Goal: Check status

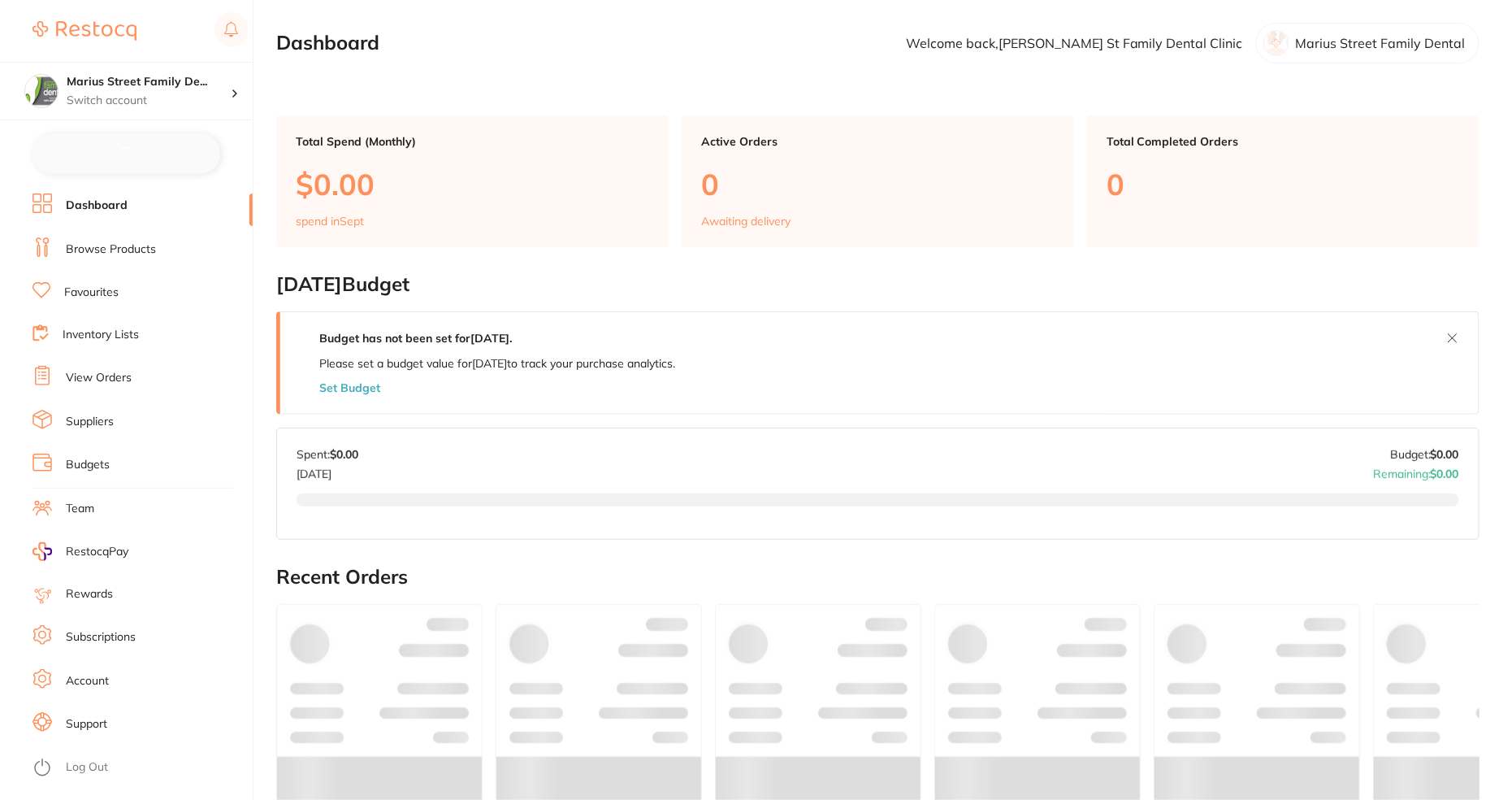
checkbox input "false"
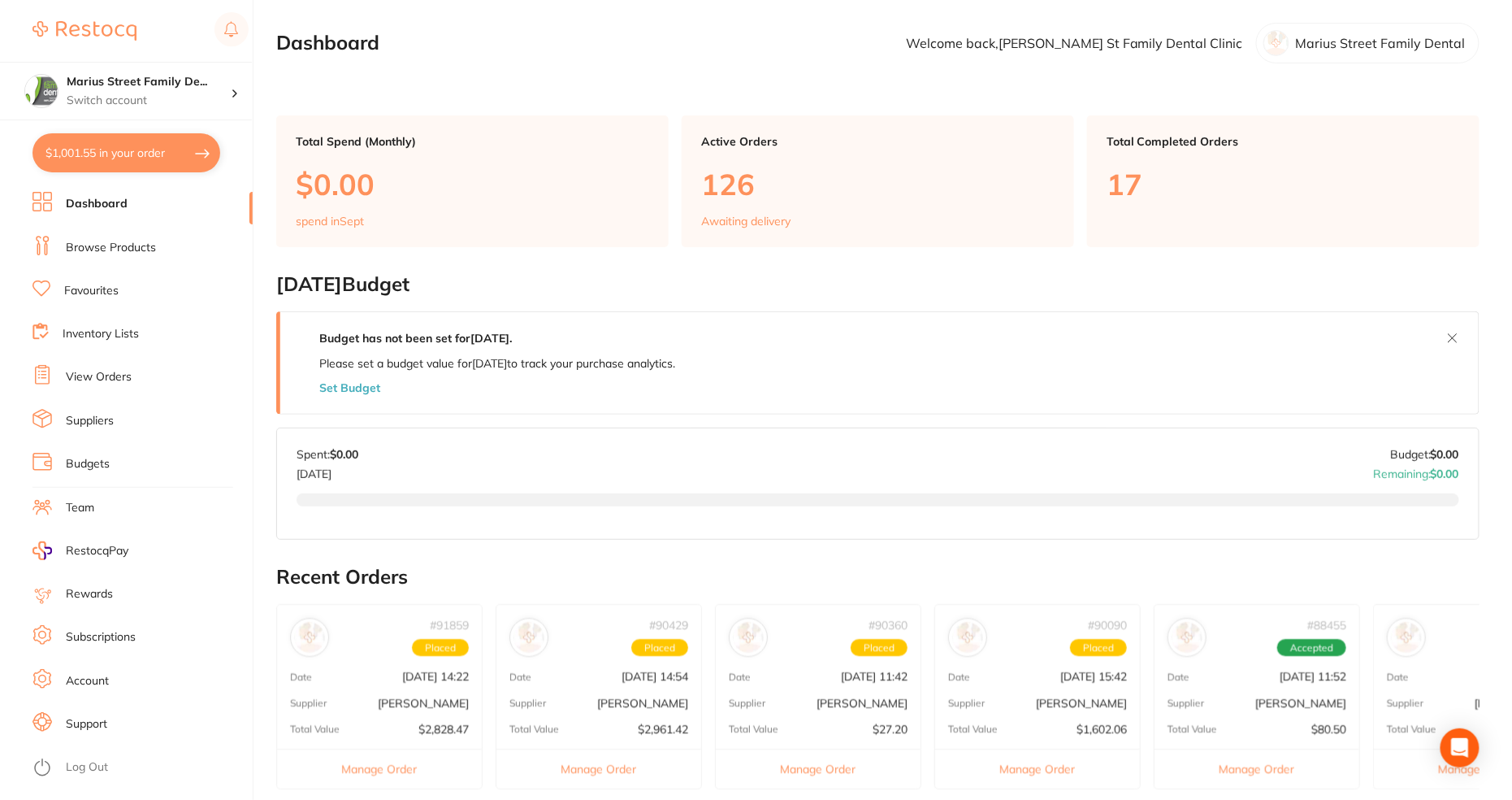
click at [130, 379] on link "View Orders" at bounding box center [99, 377] width 66 height 17
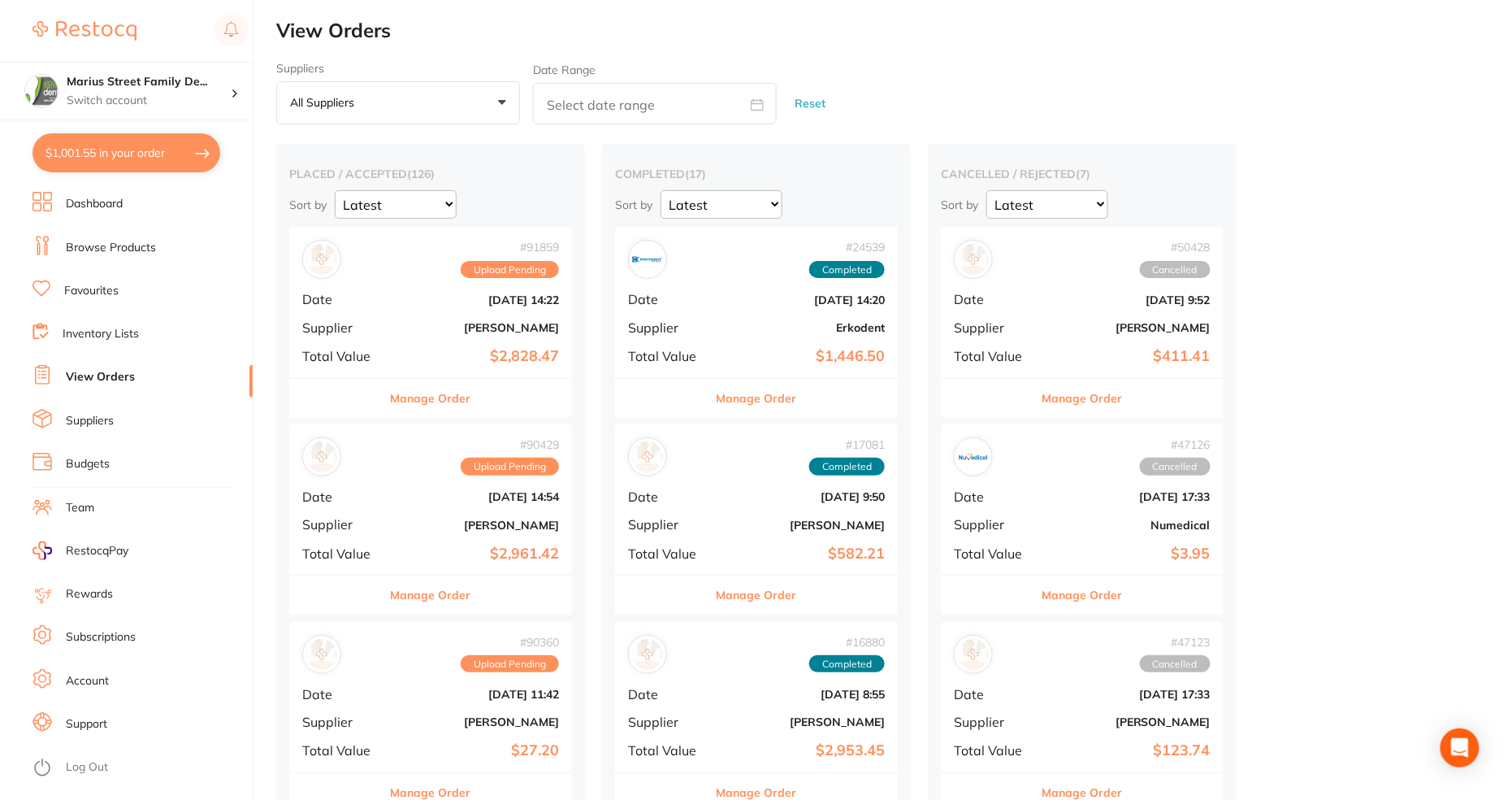
click at [409, 296] on b "[DATE] 14:22" at bounding box center [477, 299] width 162 height 13
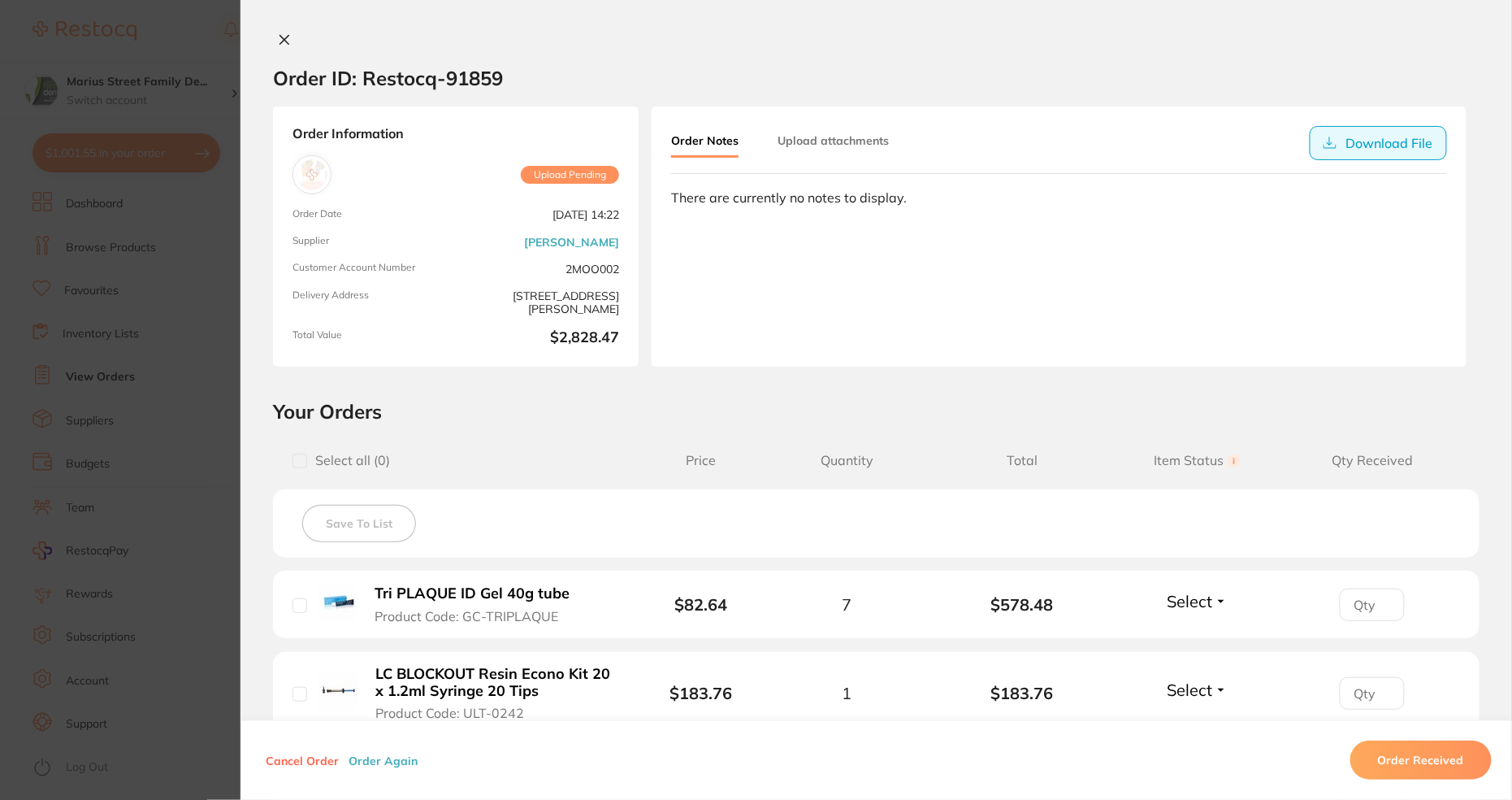
click at [1364, 152] on button "Download File" at bounding box center [1378, 143] width 137 height 34
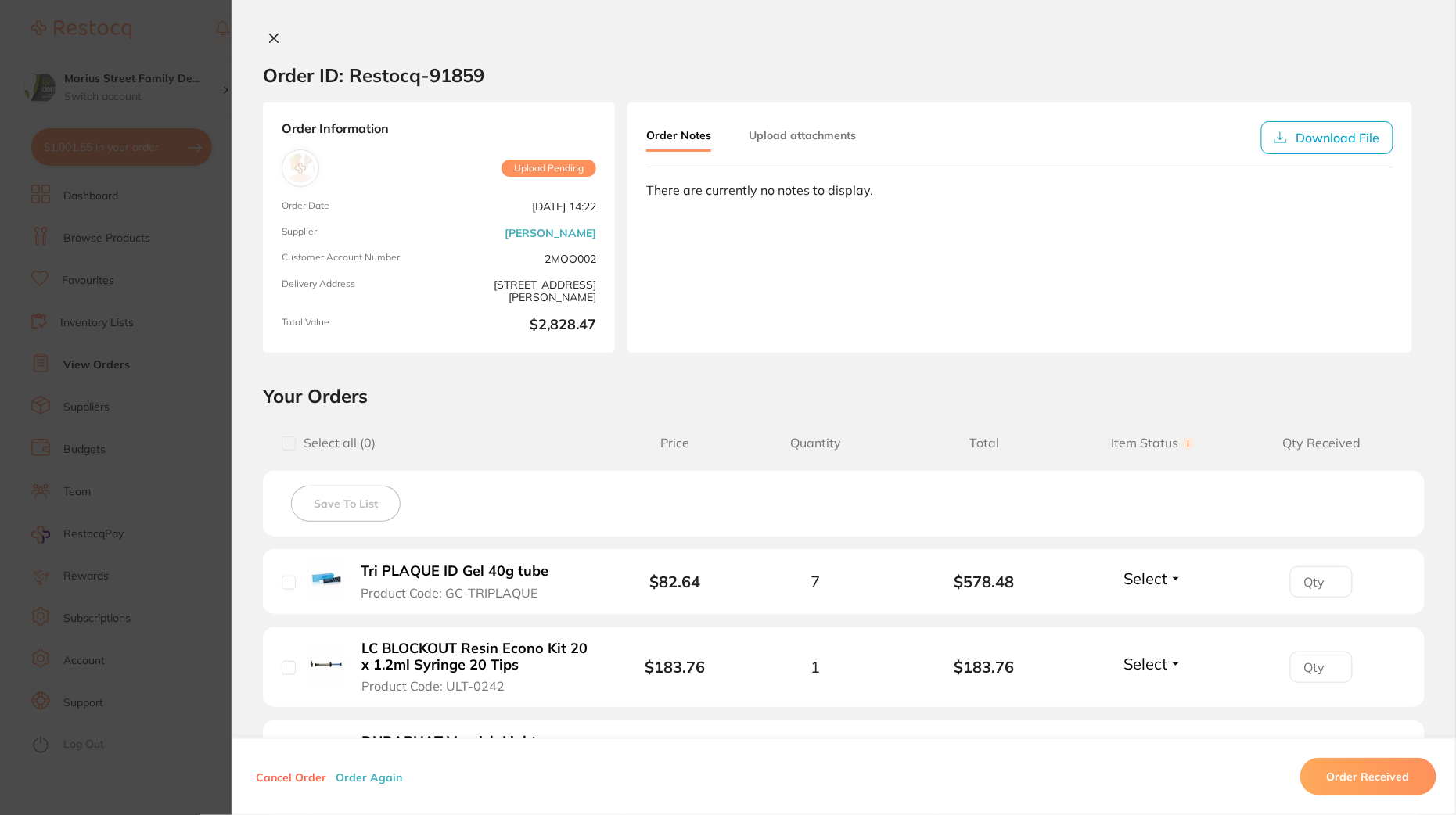
click at [268, 42] on icon at bounding box center [273, 37] width 12 height 12
